Goal: Task Accomplishment & Management: Manage account settings

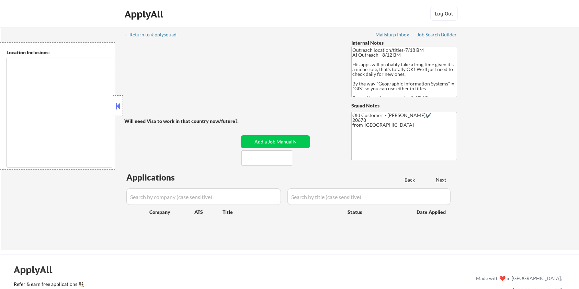
type textarea "Remote [GEOGRAPHIC_DATA] [US_STATE] [GEOGRAPHIC_DATA] [GEOGRAPHIC_DATA] [GEOGRA…"
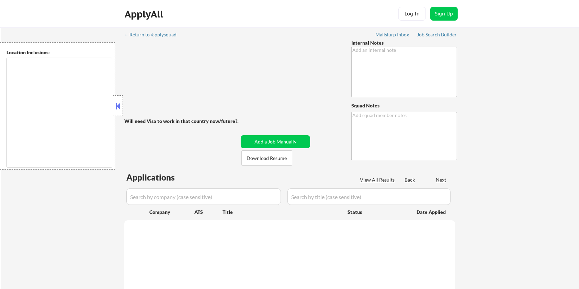
type textarea "You may spend up to 1hr/week manually finding Logistics roles that meet his loc…"
type textarea "Elilsa Mailslurp ✔️ 77002 from Kiezy"
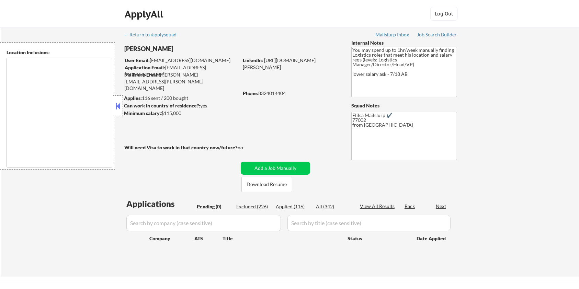
type textarea "Houston, TX Bellaire, TX West University Place, TX Southside Place, TX Hunters …"
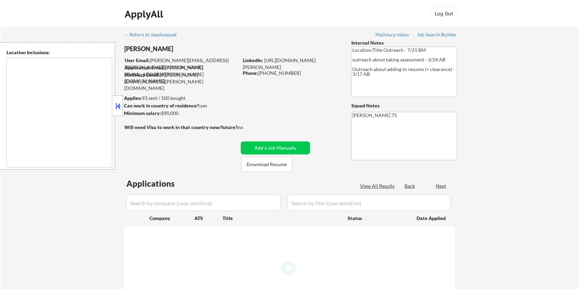
type textarea "remote"
select select ""pending""
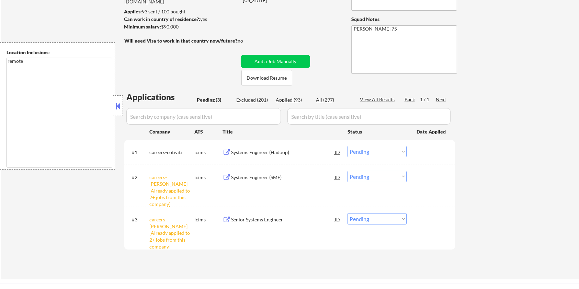
scroll to position [137, 0]
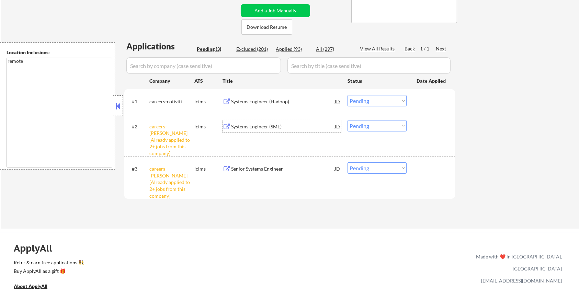
click at [263, 124] on div "Systems Engineer (SME)" at bounding box center [283, 126] width 104 height 7
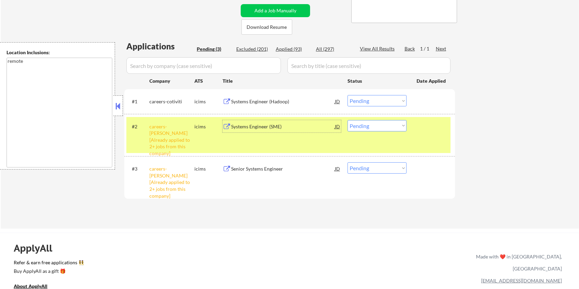
click at [367, 129] on select "Choose an option... Pending Applied Excluded (Questions) Excluded (Expired) Exc…" at bounding box center [377, 125] width 59 height 11
click at [348, 120] on select "Choose an option... Pending Applied Excluded (Questions) Excluded (Expired) Exc…" at bounding box center [377, 125] width 59 height 11
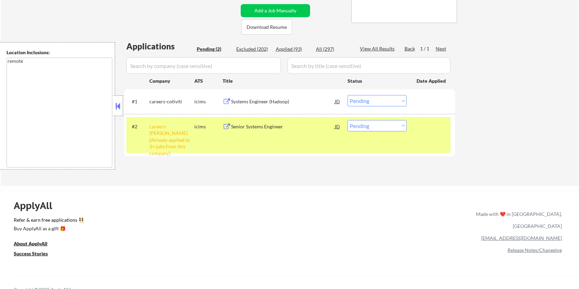
click at [275, 126] on div "Senior Systems Engineer" at bounding box center [283, 126] width 104 height 7
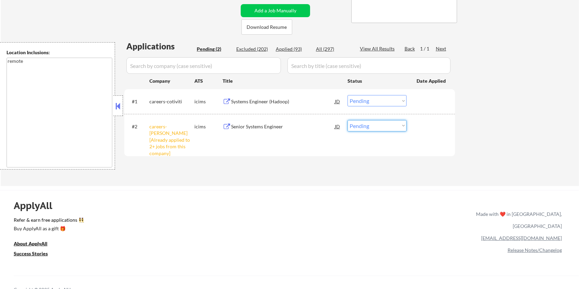
click at [357, 128] on select "Choose an option... Pending Applied Excluded (Questions) Excluded (Expired) Exc…" at bounding box center [377, 125] width 59 height 11
select select ""excluded__bad_match_""
click at [348, 120] on select "Choose an option... Pending Applied Excluded (Questions) Excluded (Expired) Exc…" at bounding box center [377, 125] width 59 height 11
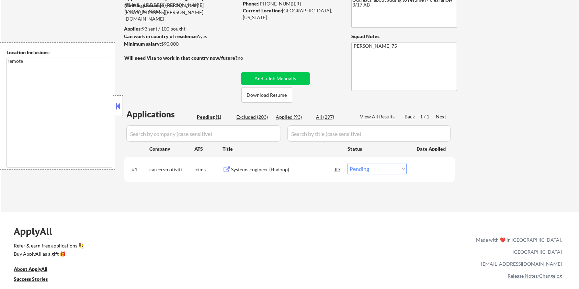
scroll to position [46, 0]
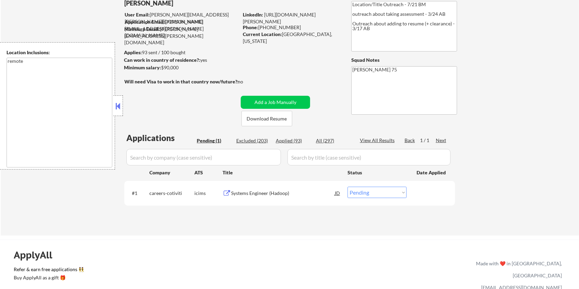
click at [255, 190] on div "Systems Engineer (Hadoop)" at bounding box center [283, 193] width 104 height 7
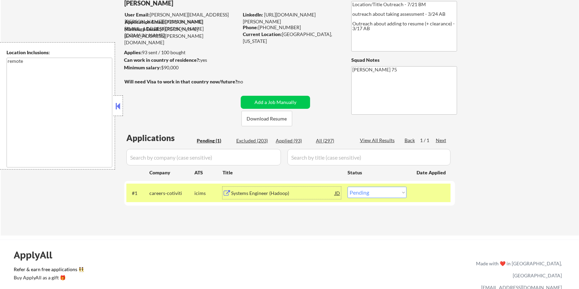
click at [240, 192] on div "Systems Engineer (Hadoop)" at bounding box center [283, 193] width 104 height 7
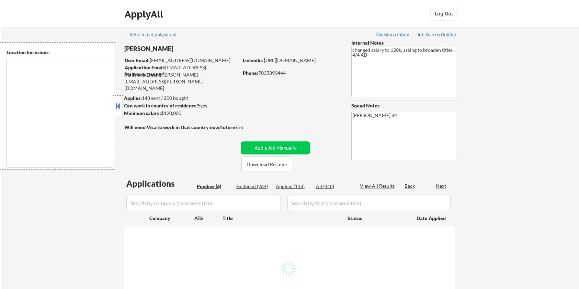
select select ""pending""
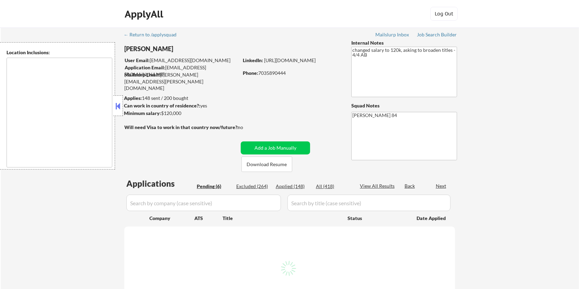
select select ""pending""
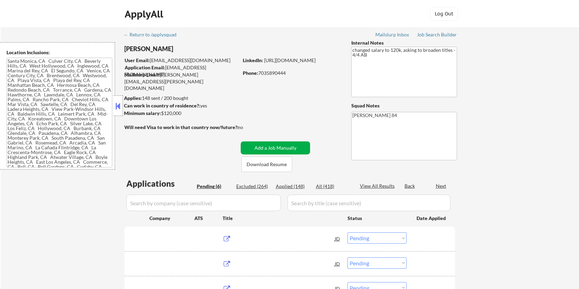
type textarea "Santa Monica, CA Culver City, CA Beverly Hills, CA West Hollywood, CA Inglewood…"
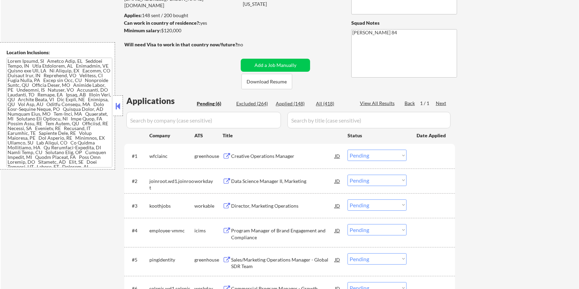
scroll to position [137, 0]
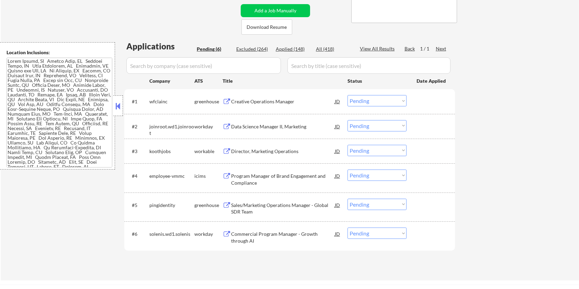
click at [260, 104] on div "Creative Operations Manager" at bounding box center [283, 101] width 104 height 7
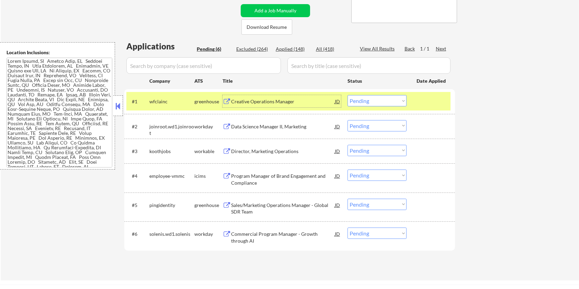
click at [373, 101] on select "Choose an option... Pending Applied Excluded (Questions) Excluded (Expired) Exc…" at bounding box center [377, 100] width 59 height 11
click at [348, 95] on select "Choose an option... Pending Applied Excluded (Questions) Excluded (Expired) Exc…" at bounding box center [377, 100] width 59 height 11
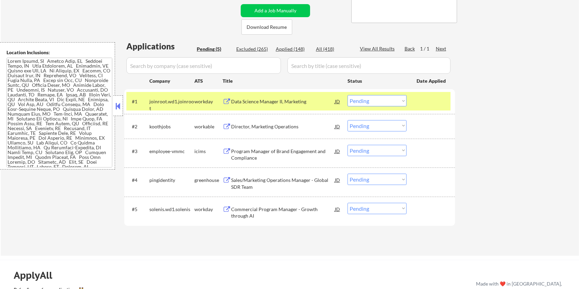
click at [278, 102] on div "Data Science Manager II, Marketing" at bounding box center [283, 101] width 104 height 7
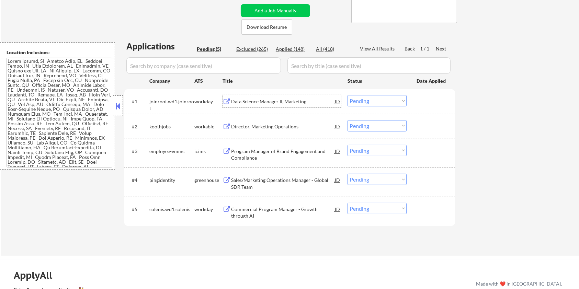
click at [376, 100] on select "Choose an option... Pending Applied Excluded (Questions) Excluded (Expired) Exc…" at bounding box center [377, 100] width 59 height 11
click at [348, 95] on select "Choose an option... Pending Applied Excluded (Questions) Excluded (Expired) Exc…" at bounding box center [377, 100] width 59 height 11
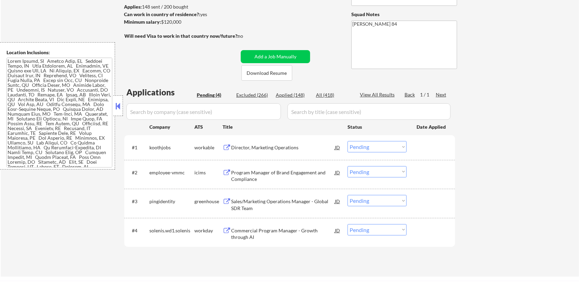
scroll to position [46, 0]
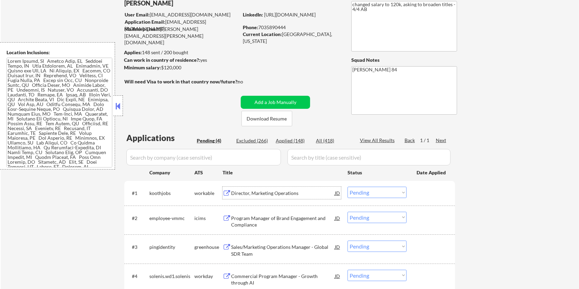
click at [260, 190] on div "Director, Marketing Operations" at bounding box center [283, 193] width 104 height 7
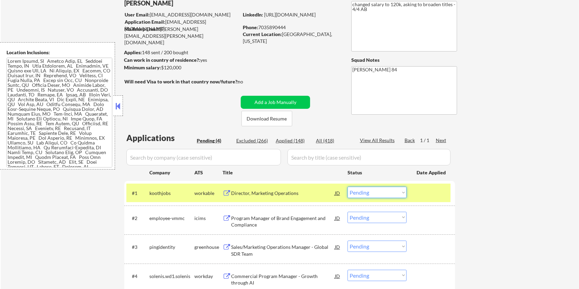
click at [378, 193] on select "Choose an option... Pending Applied Excluded (Questions) Excluded (Expired) Exc…" at bounding box center [377, 192] width 59 height 11
click at [348, 187] on select "Choose an option... Pending Applied Excluded (Questions) Excluded (Expired) Exc…" at bounding box center [377, 192] width 59 height 11
select select ""pending""
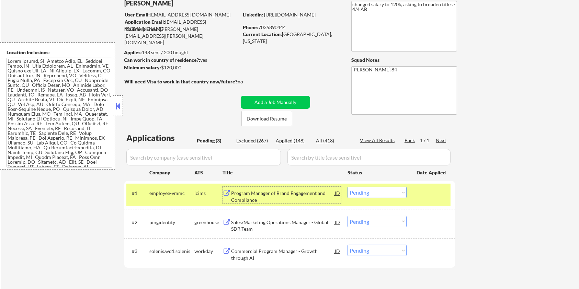
click at [288, 196] on div "Program Manager of Brand Engagement and Compliance" at bounding box center [283, 196] width 104 height 13
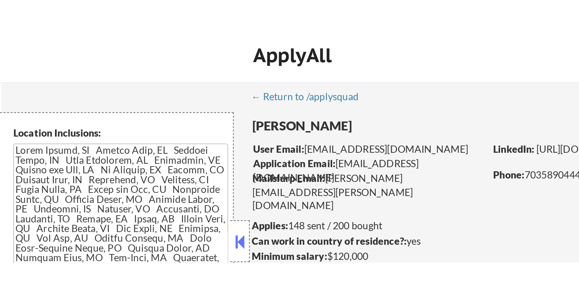
scroll to position [46, 0]
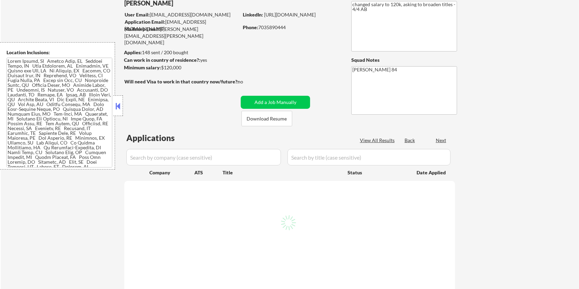
select select ""pending""
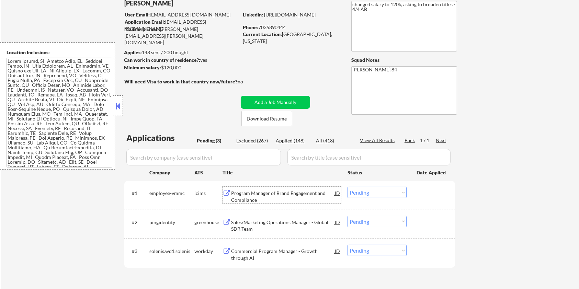
click at [275, 116] on div "Program Manager of Brand Engagement and Compliance" at bounding box center [283, 196] width 104 height 13
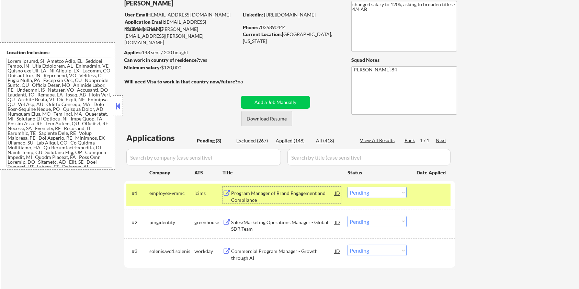
click at [281, 116] on button "Download Resume" at bounding box center [267, 118] width 51 height 15
click at [254, 116] on div "Sales/Marketing Operations Manager - Global SDR Team" at bounding box center [283, 225] width 104 height 13
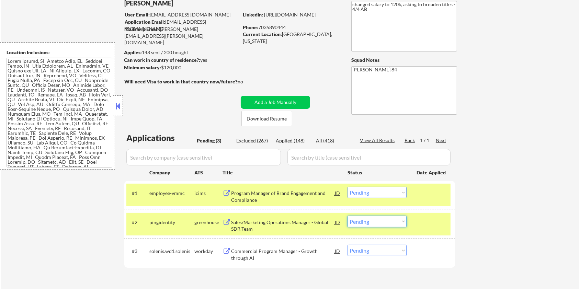
click at [285, 116] on select "Choose an option... Pending Applied Excluded (Questions) Excluded (Expired) Exc…" at bounding box center [377, 221] width 59 height 11
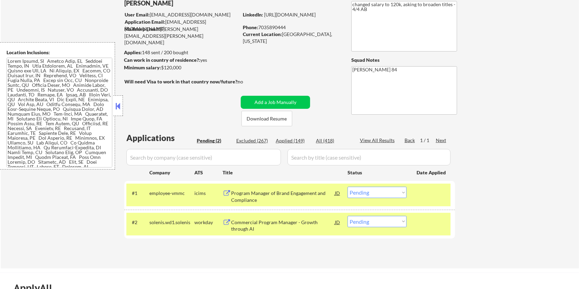
click at [273, 116] on div "Commercial Program Manager - Growth through AI" at bounding box center [283, 225] width 104 height 13
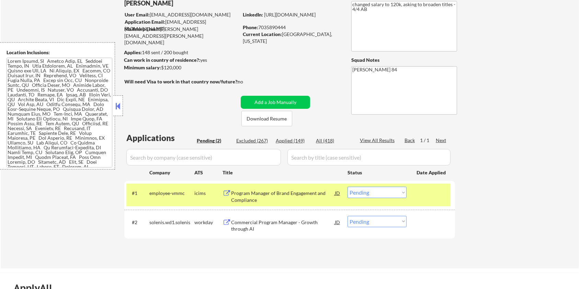
drag, startPoint x: 184, startPoint y: 68, endPoint x: 162, endPoint y: 66, distance: 22.4
click at [162, 66] on div "Minimum salary: $120,000" at bounding box center [181, 67] width 114 height 7
copy div "$120,000"
click at [285, 116] on select "Choose an option... Pending Applied Excluded (Questions) Excluded (Expired) Exc…" at bounding box center [377, 221] width 59 height 11
select select ""applied""
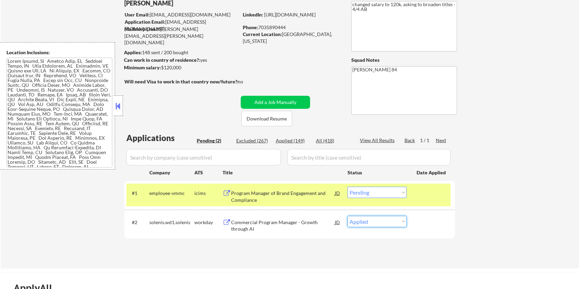
click at [285, 116] on select "Choose an option... Pending Applied Excluded (Questions) Excluded (Expired) Exc…" at bounding box center [377, 221] width 59 height 11
